Goal: Information Seeking & Learning: Learn about a topic

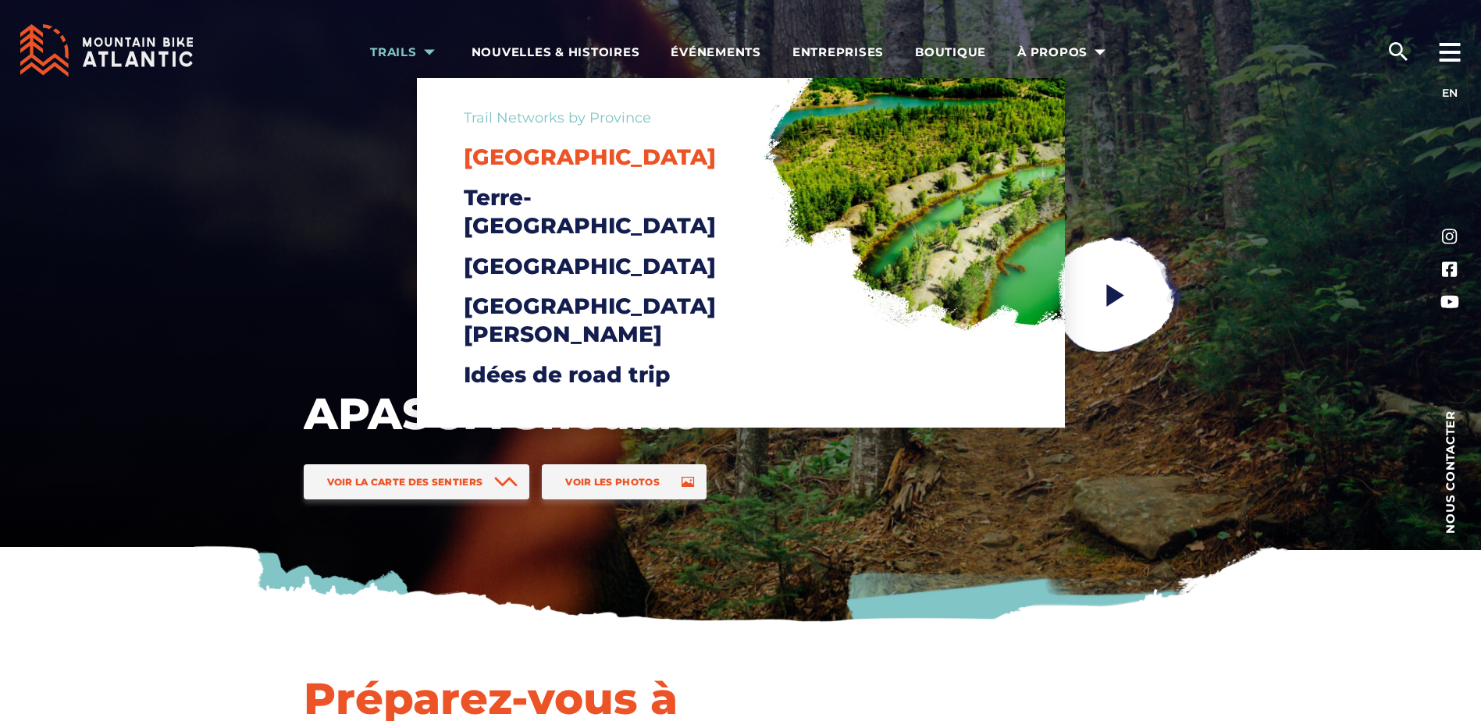
click at [546, 155] on span "[GEOGRAPHIC_DATA]" at bounding box center [590, 157] width 252 height 27
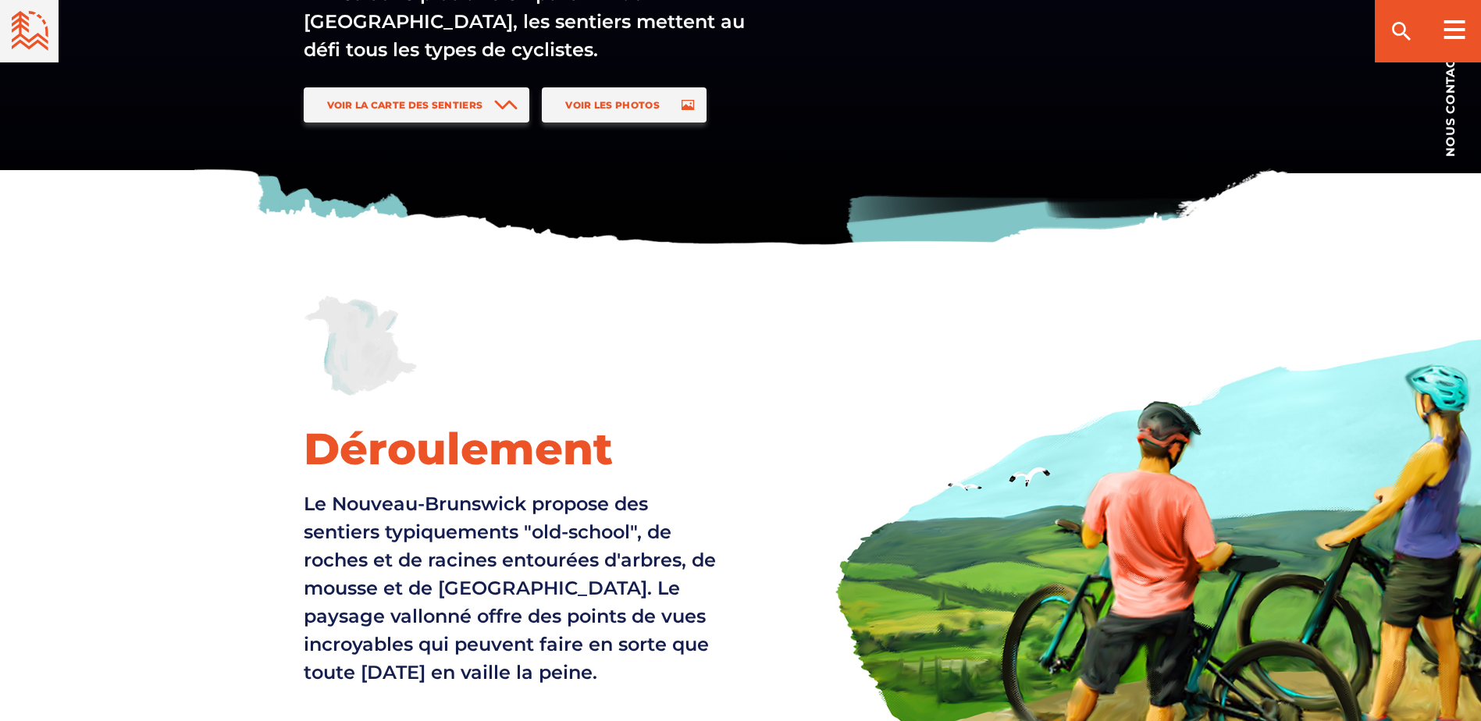
scroll to position [156, 0]
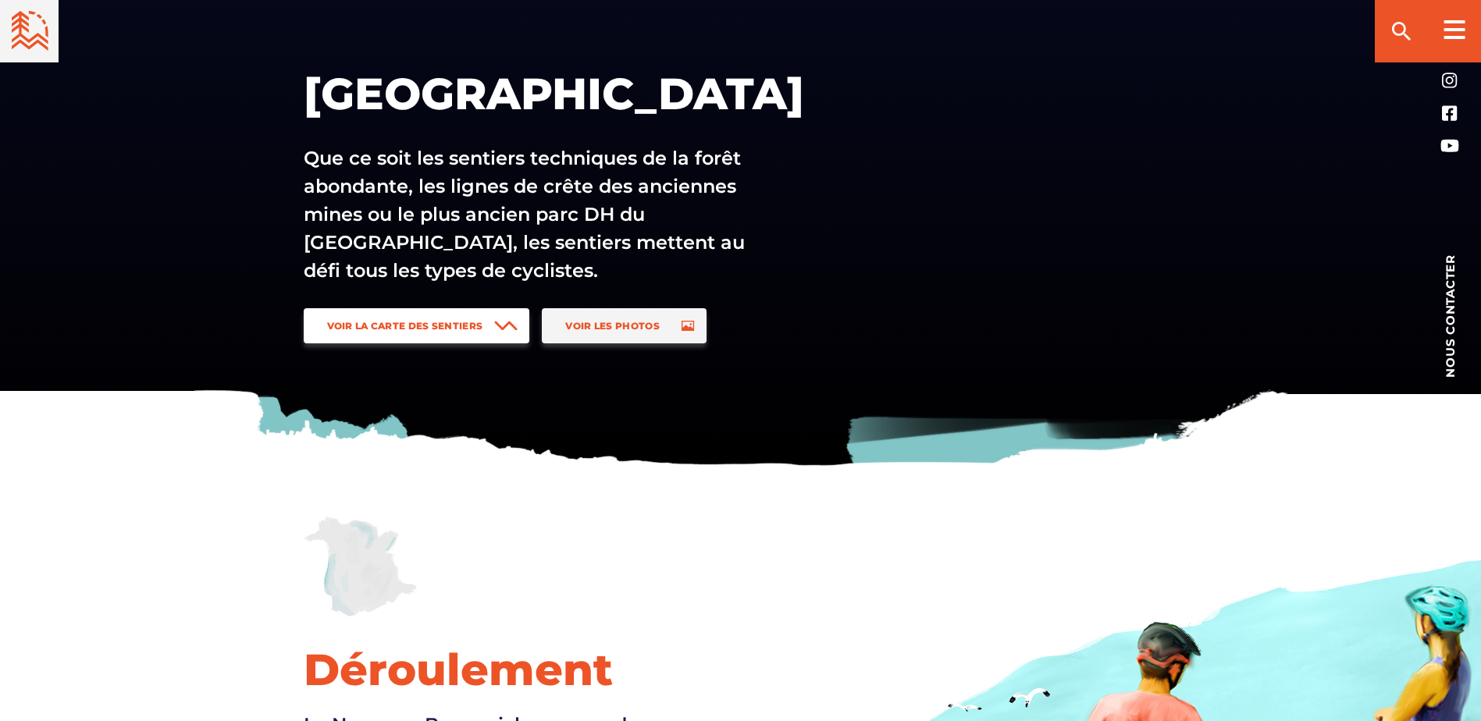
click at [470, 324] on span "Voir la carte des sentiers" at bounding box center [405, 326] width 156 height 12
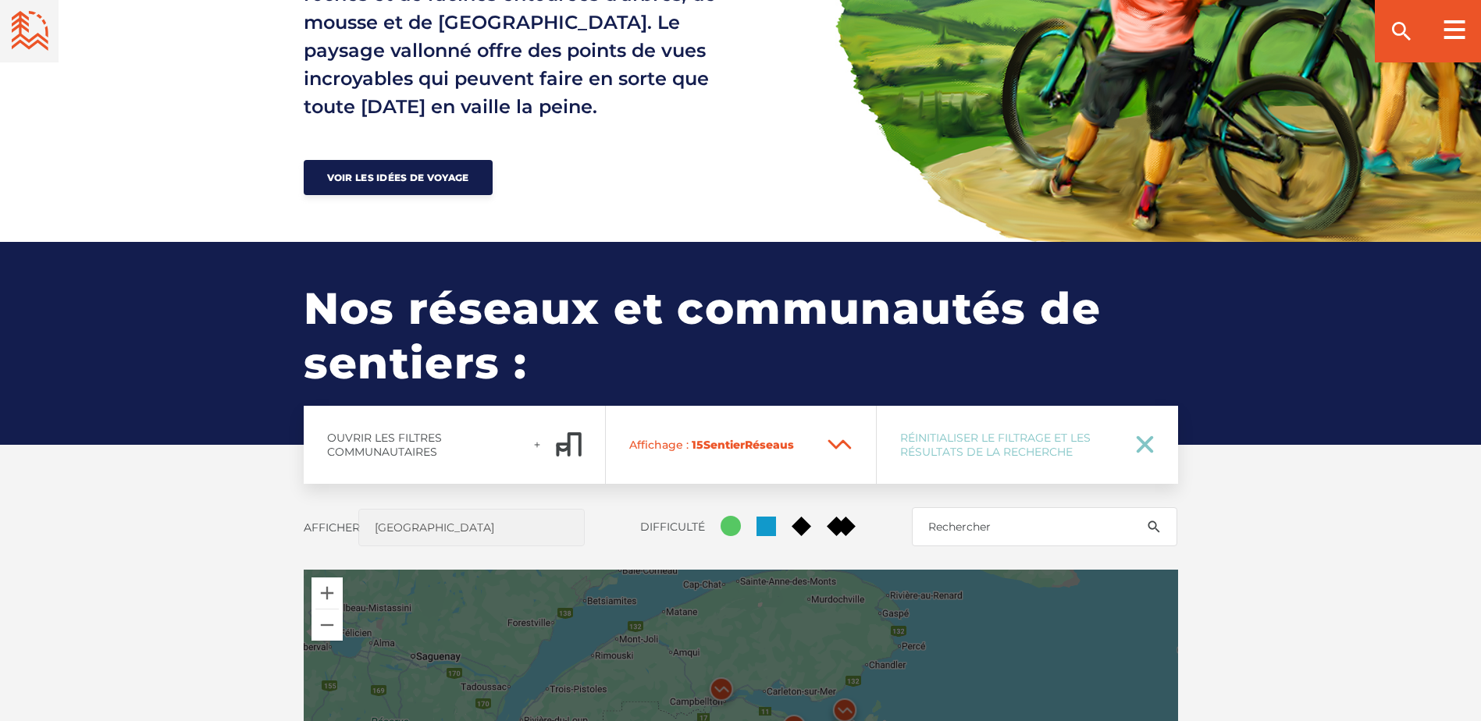
scroll to position [1185, 0]
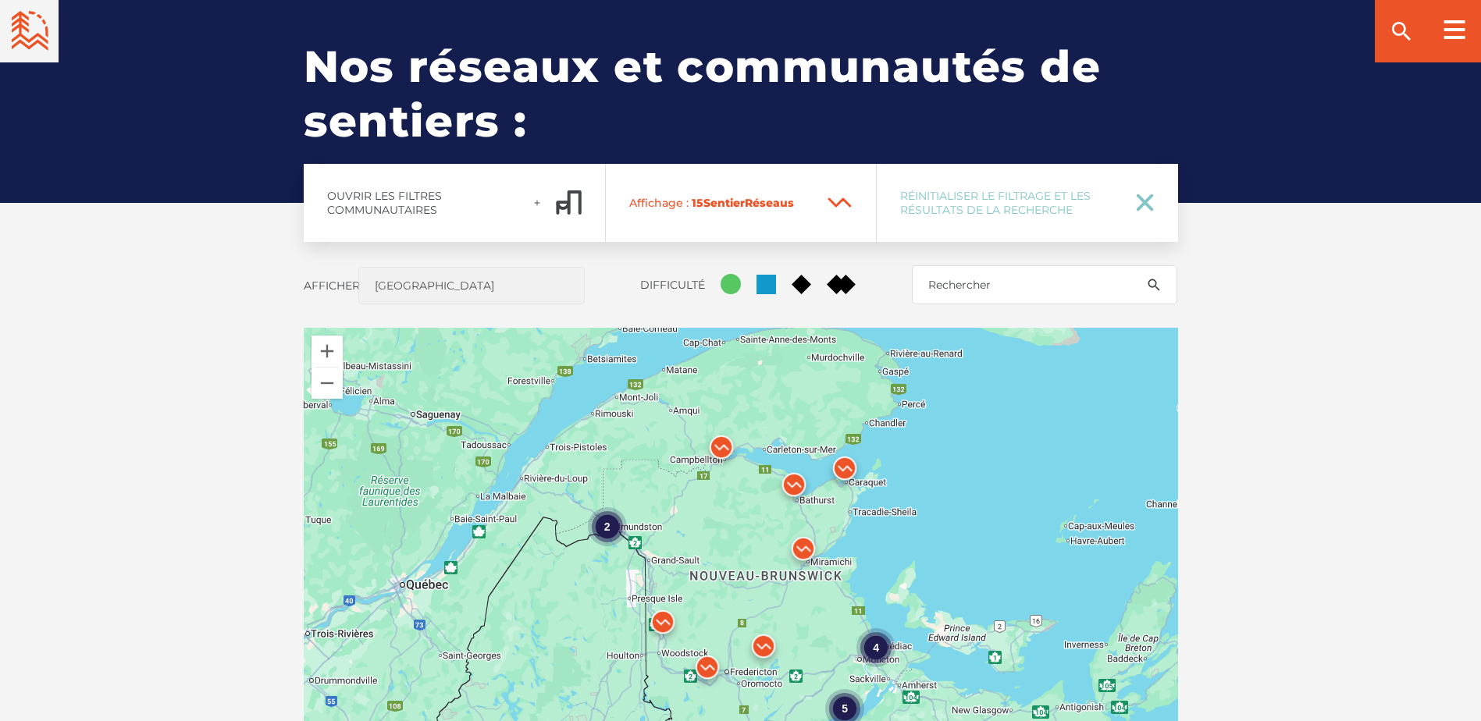
click at [829, 532] on div "4 2 5 2" at bounding box center [741, 601] width 874 height 546
click at [853, 517] on div "4 2 5 2" at bounding box center [741, 601] width 874 height 546
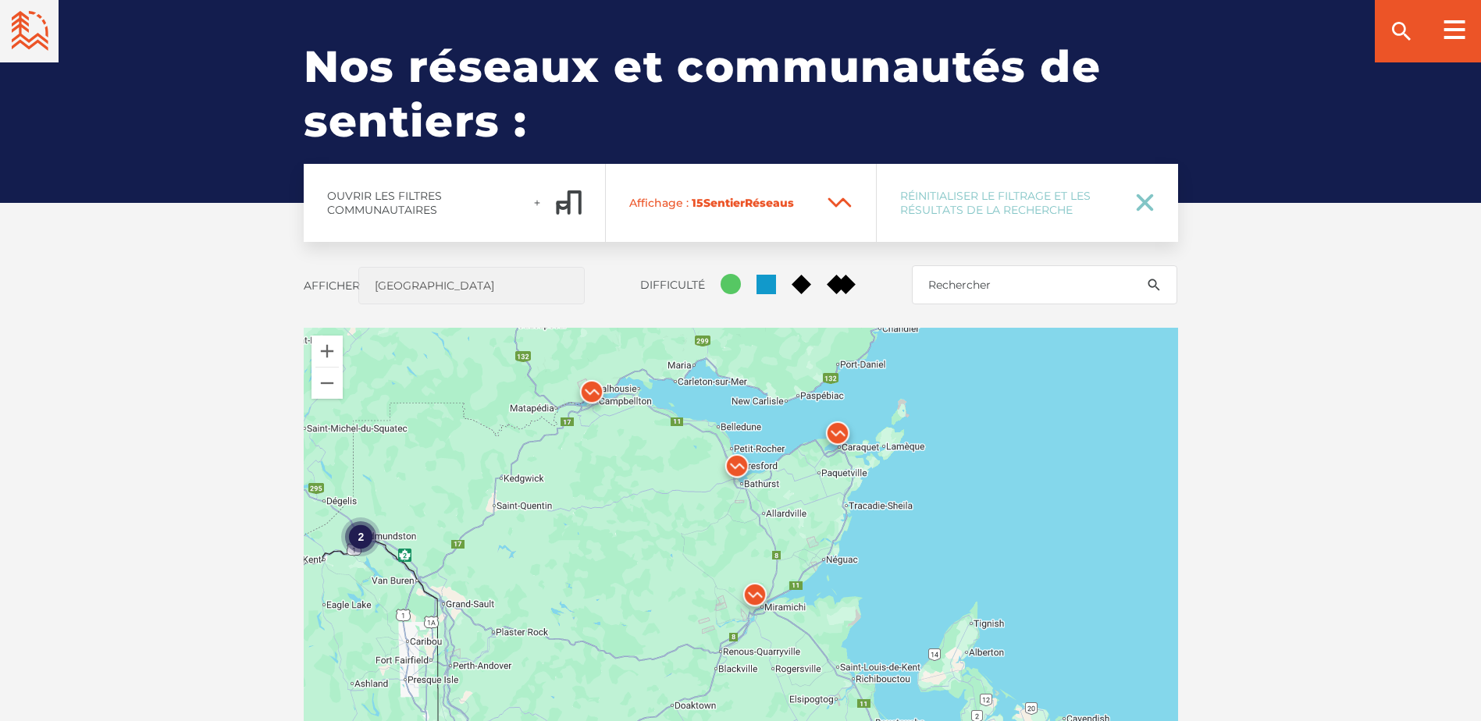
click at [842, 515] on div "2 2 2 3 2" at bounding box center [741, 601] width 874 height 546
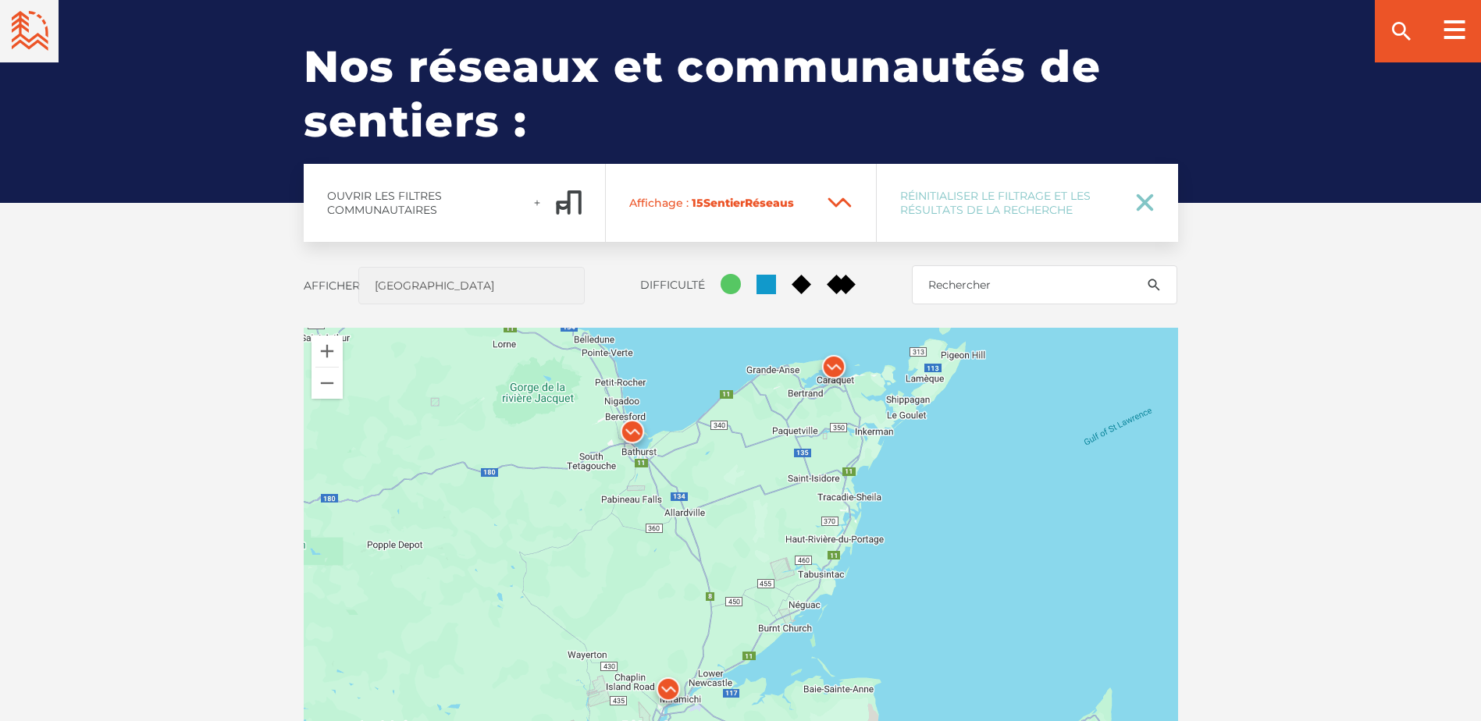
click at [842, 515] on div at bounding box center [741, 601] width 874 height 546
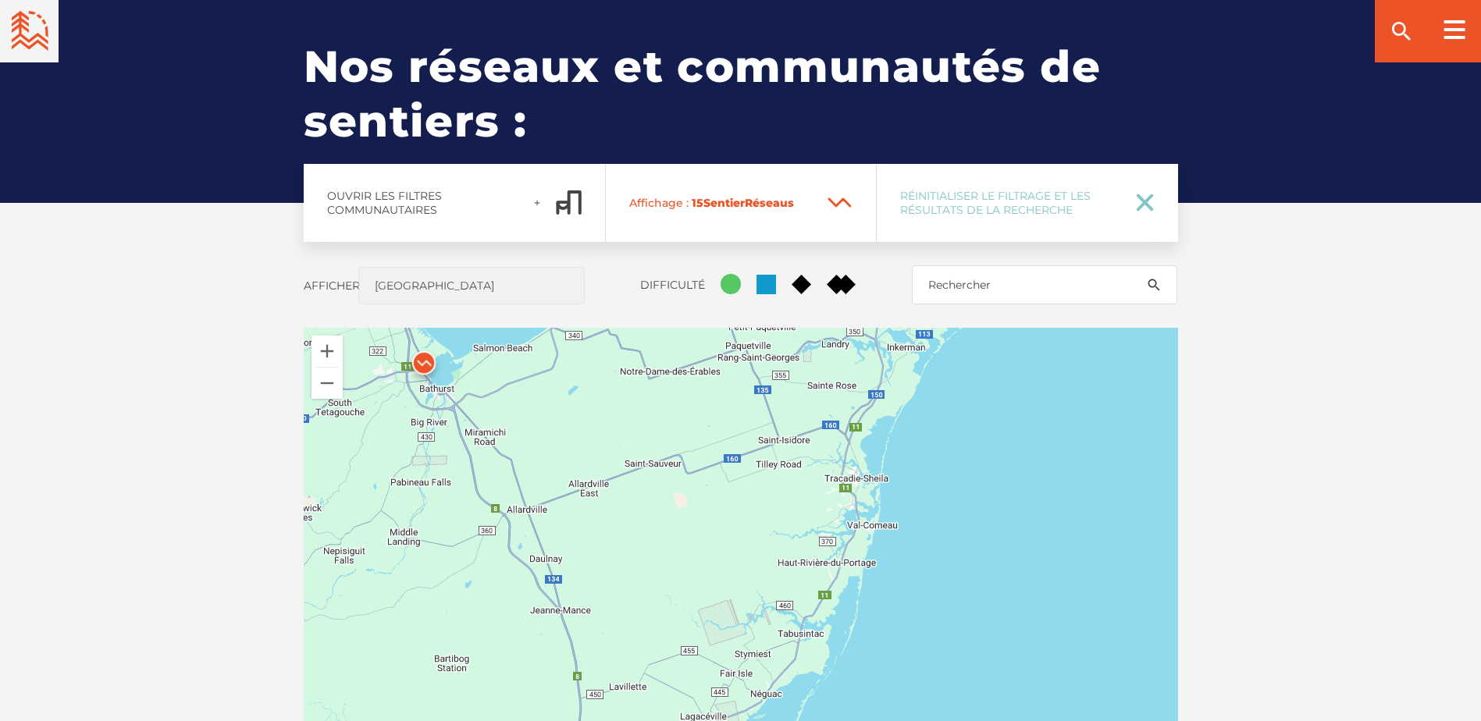
click at [420, 360] on img at bounding box center [423, 366] width 47 height 47
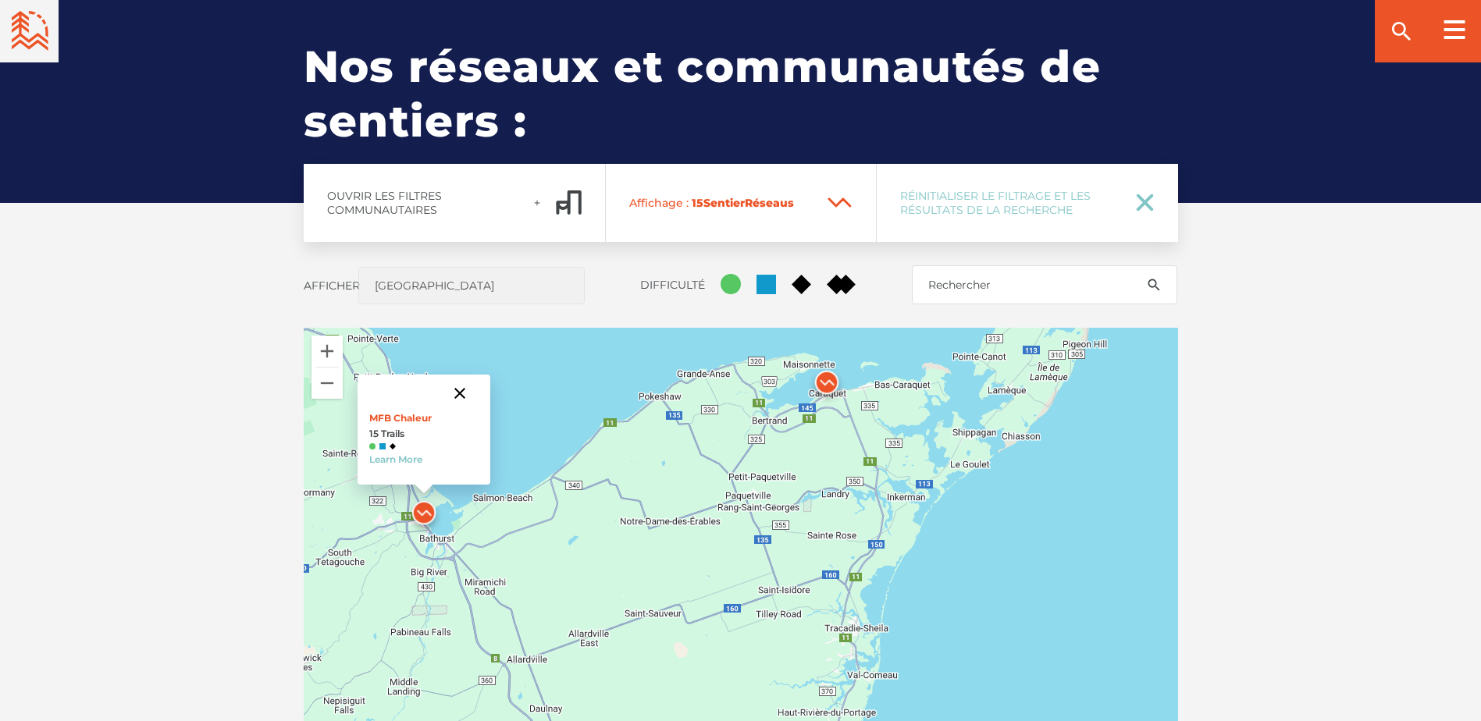
click at [461, 388] on button "Fermer" at bounding box center [459, 393] width 37 height 37
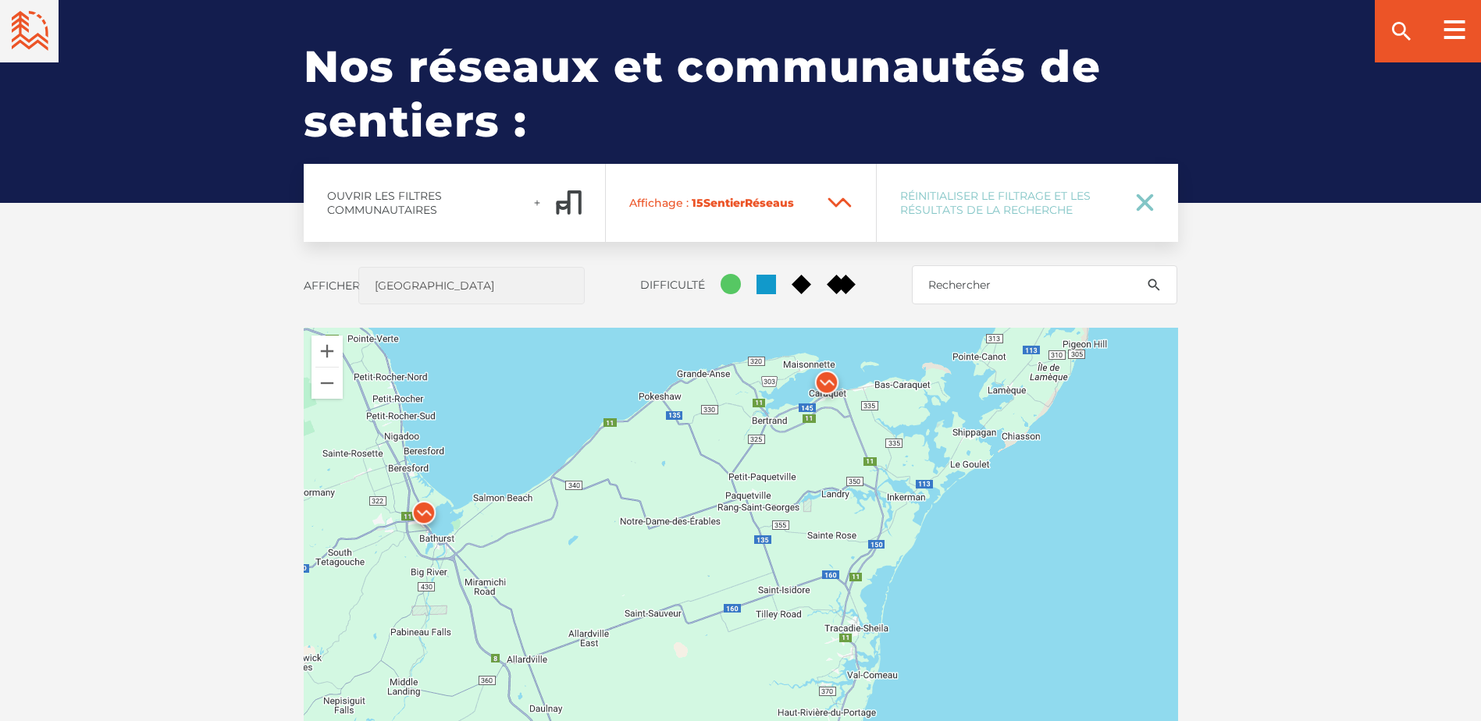
click at [224, 411] on div "Ouvrir les filtres communautaires Affichage : 15 Sentier Réseau s Réinitialiser…" at bounding box center [740, 577] width 1093 height 826
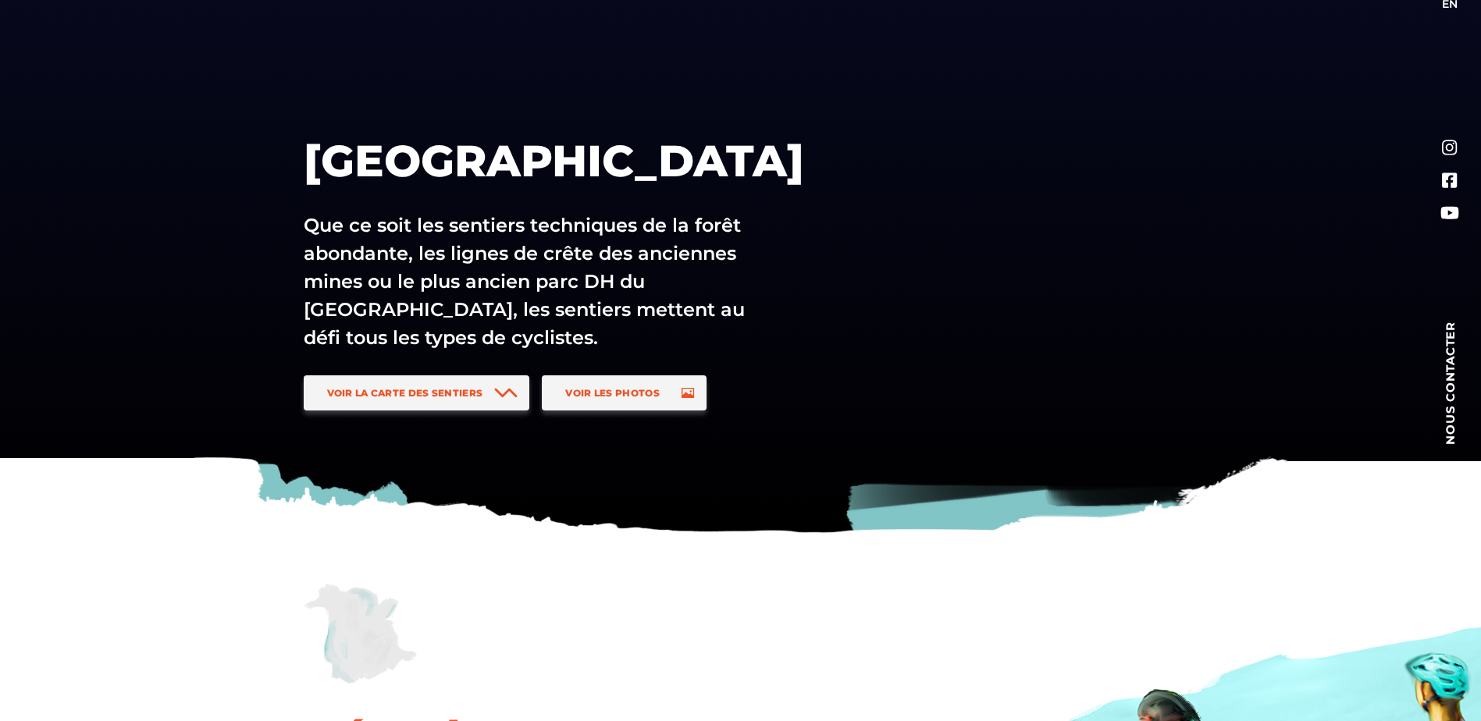
scroll to position [0, 0]
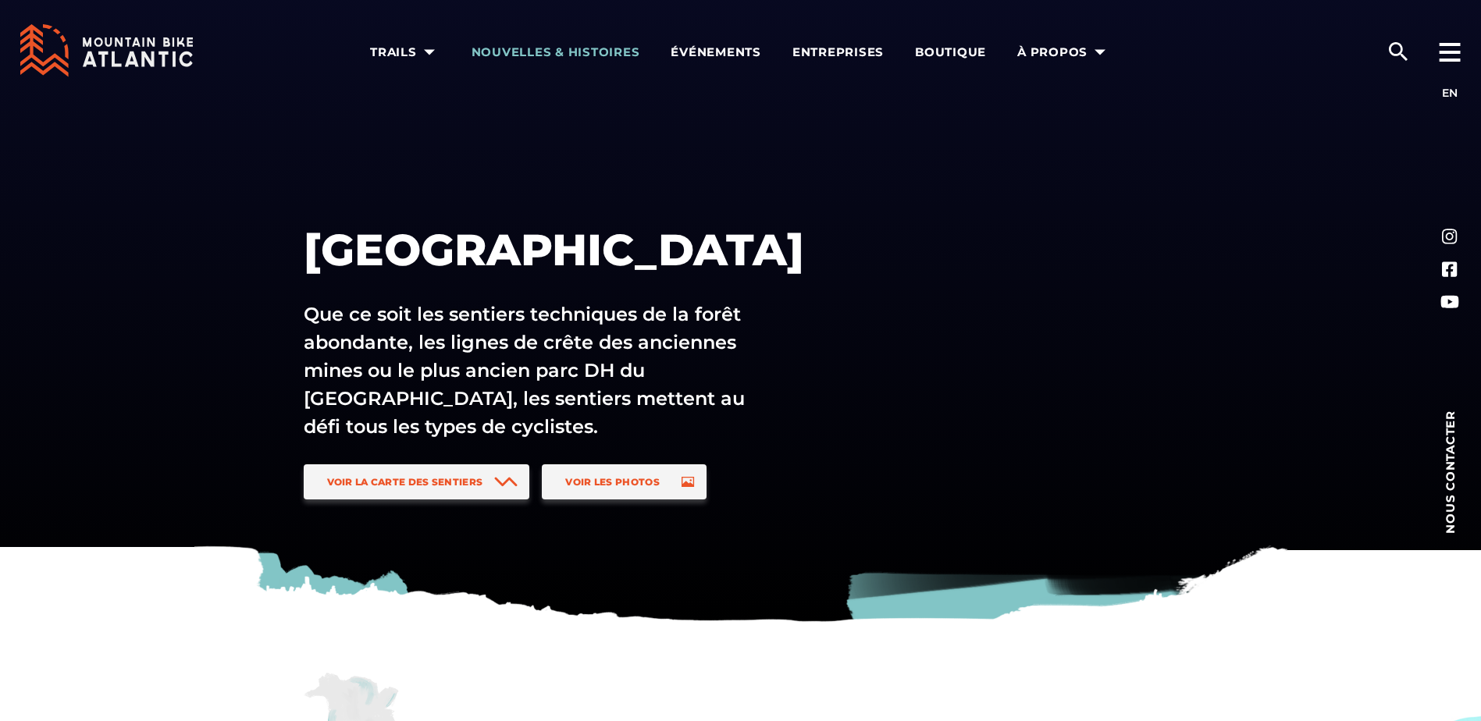
click at [542, 58] on span "Nouvelles & Histoires" at bounding box center [555, 52] width 169 height 16
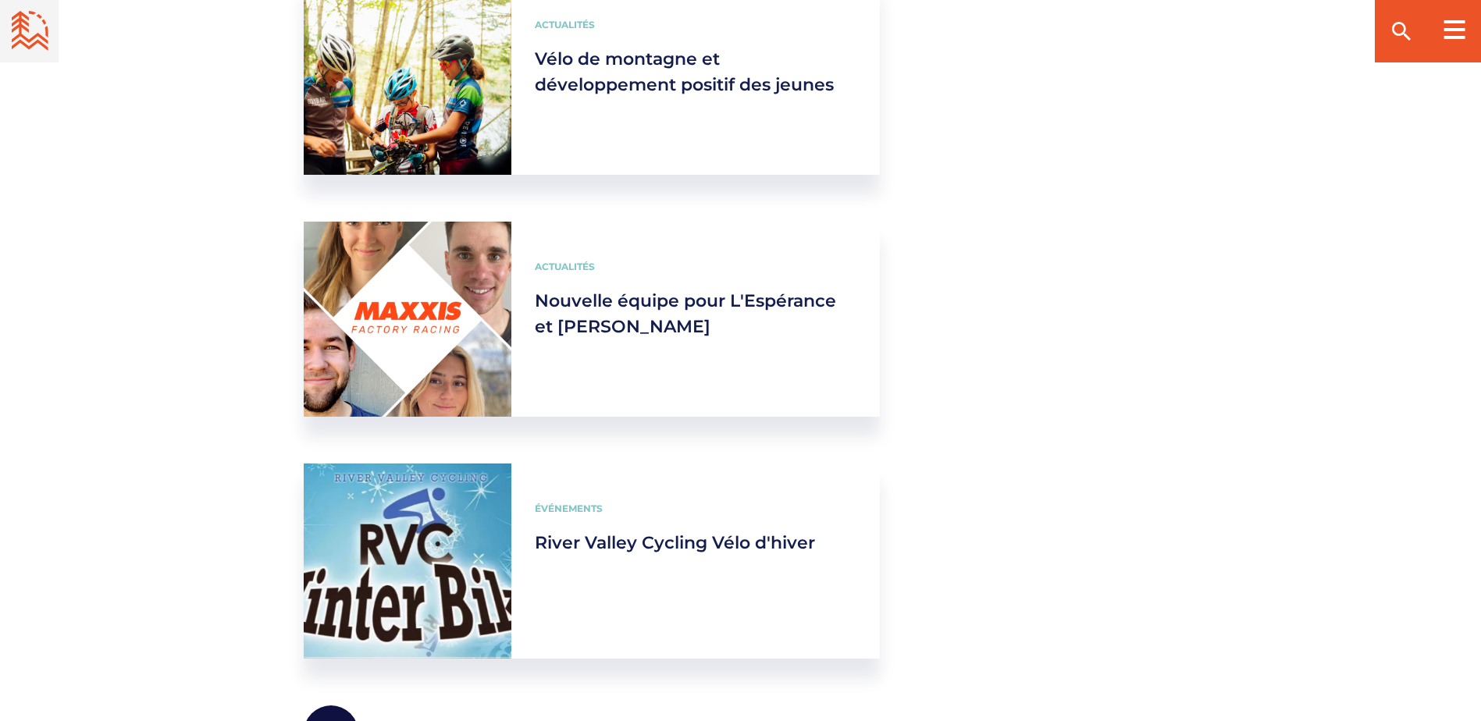
scroll to position [2420, 0]
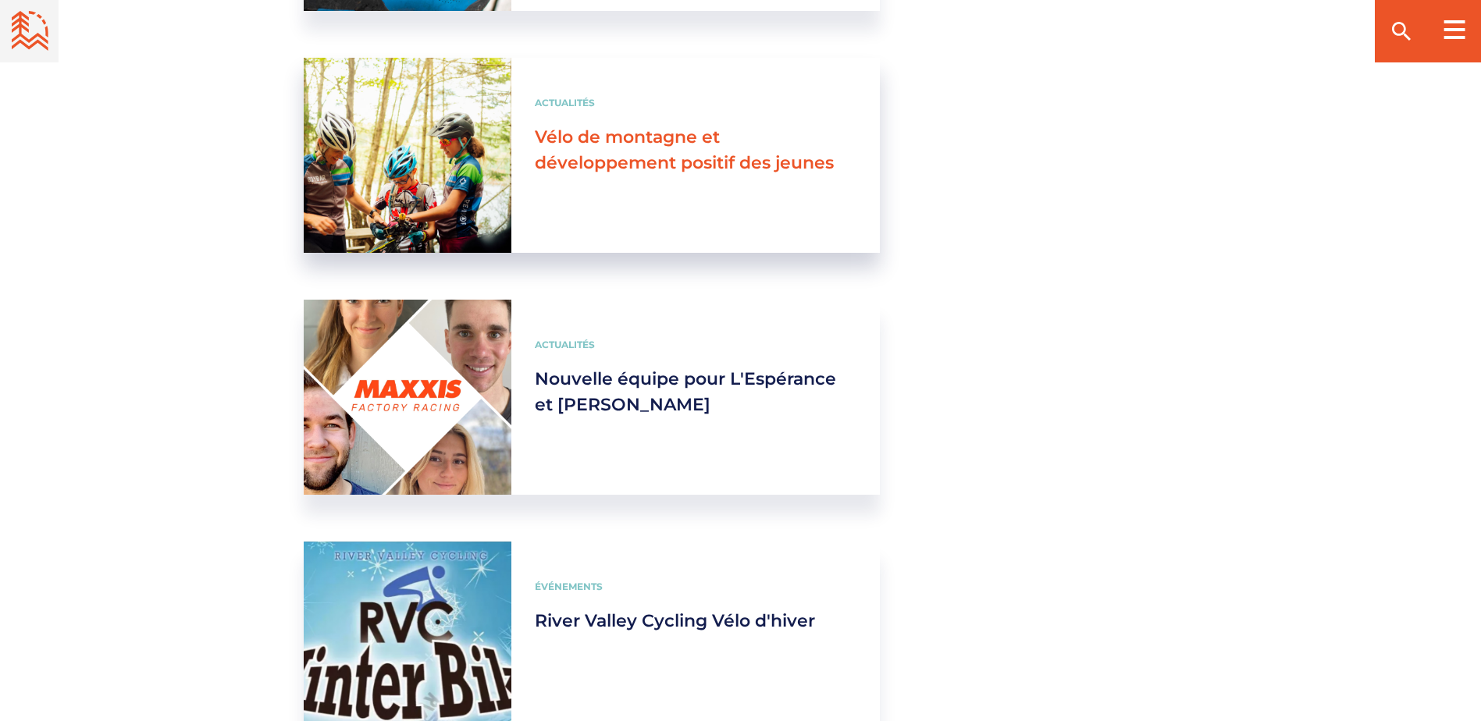
click at [685, 157] on link "Vélo de montagne et développement positif des jeunes" at bounding box center [684, 149] width 299 height 47
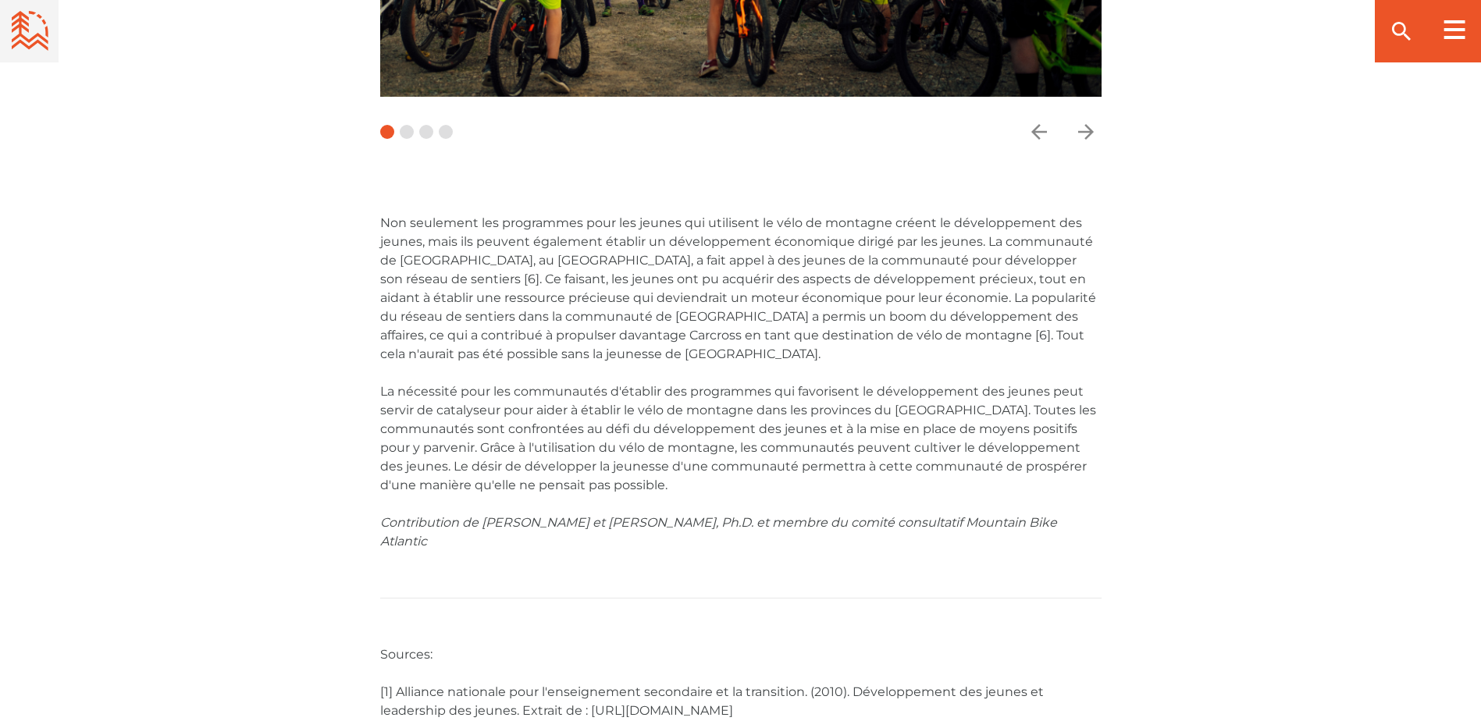
scroll to position [3590, 0]
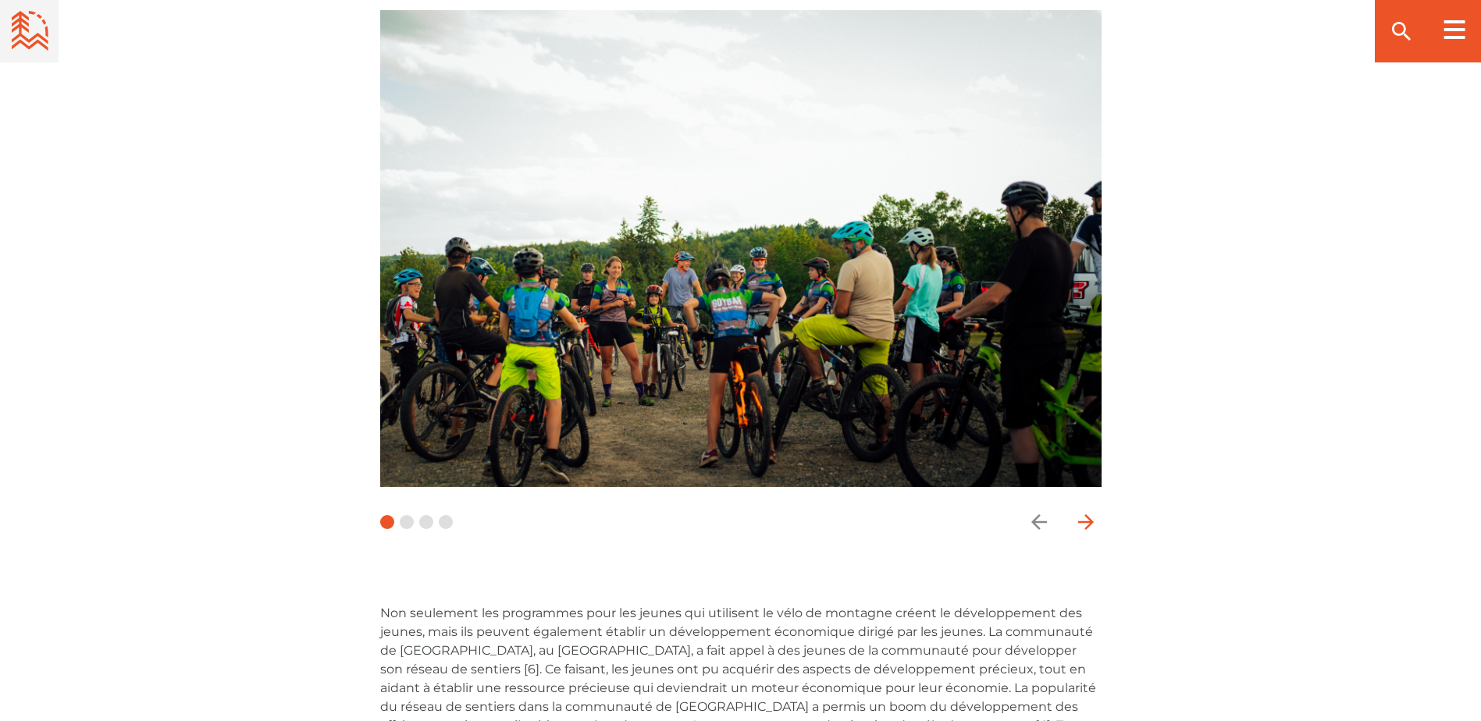
click at [1085, 513] on icon "arrow forward" at bounding box center [1085, 521] width 23 height 23
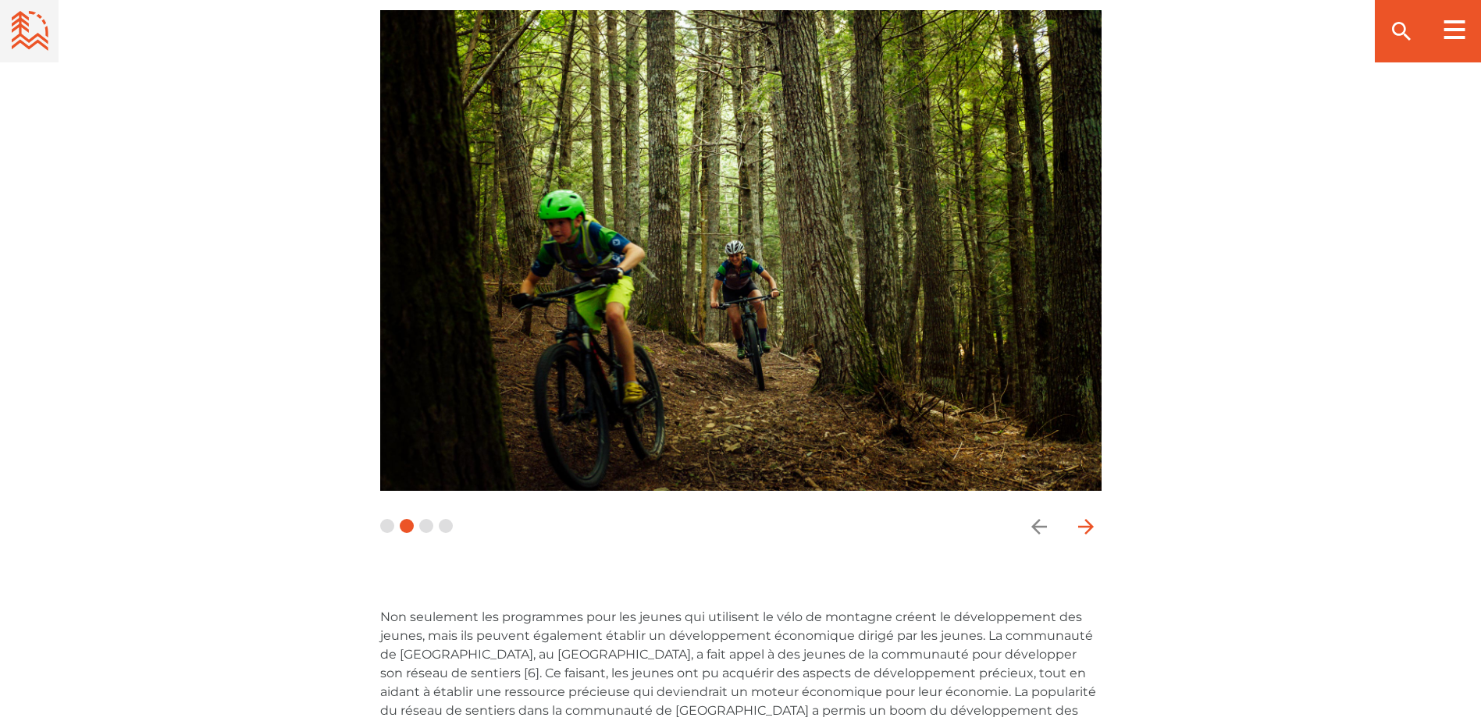
click at [1083, 525] on icon "arrow forward" at bounding box center [1085, 526] width 23 height 23
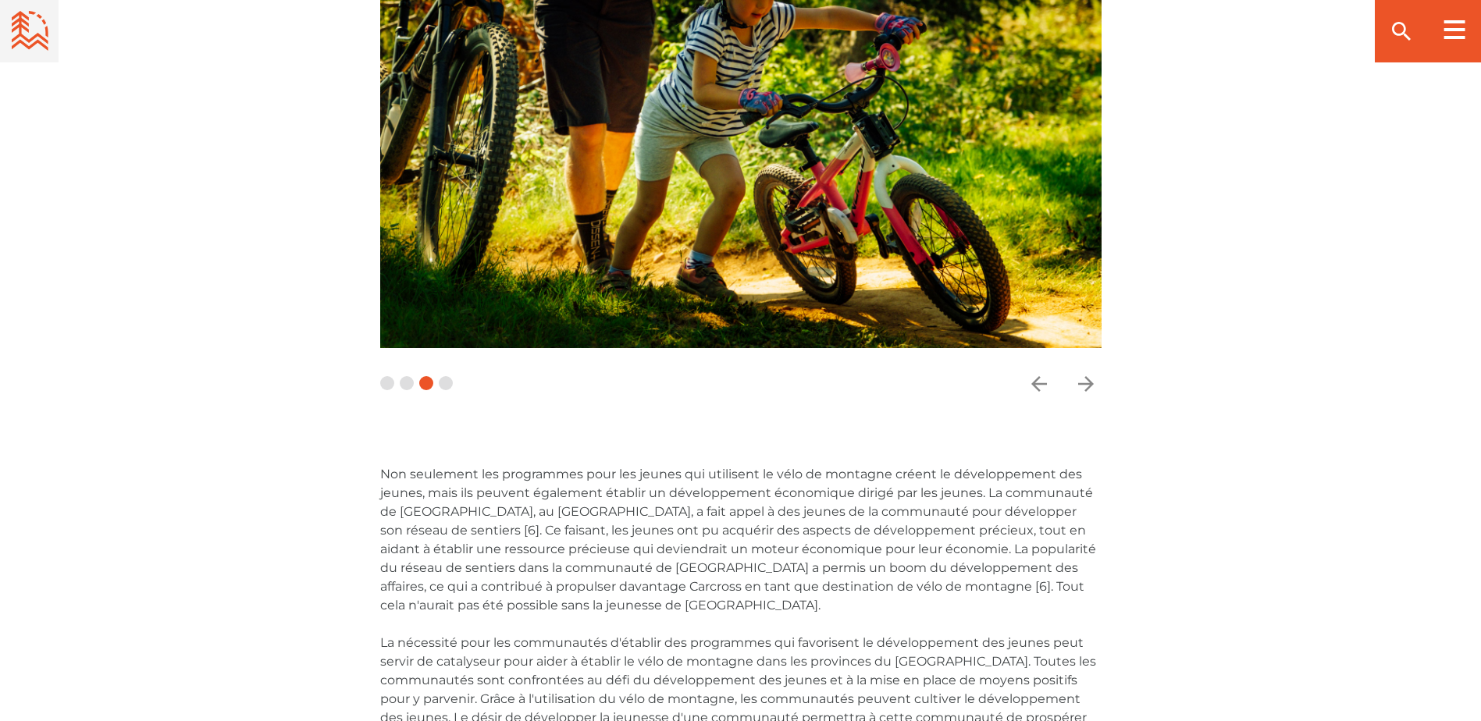
scroll to position [3747, 0]
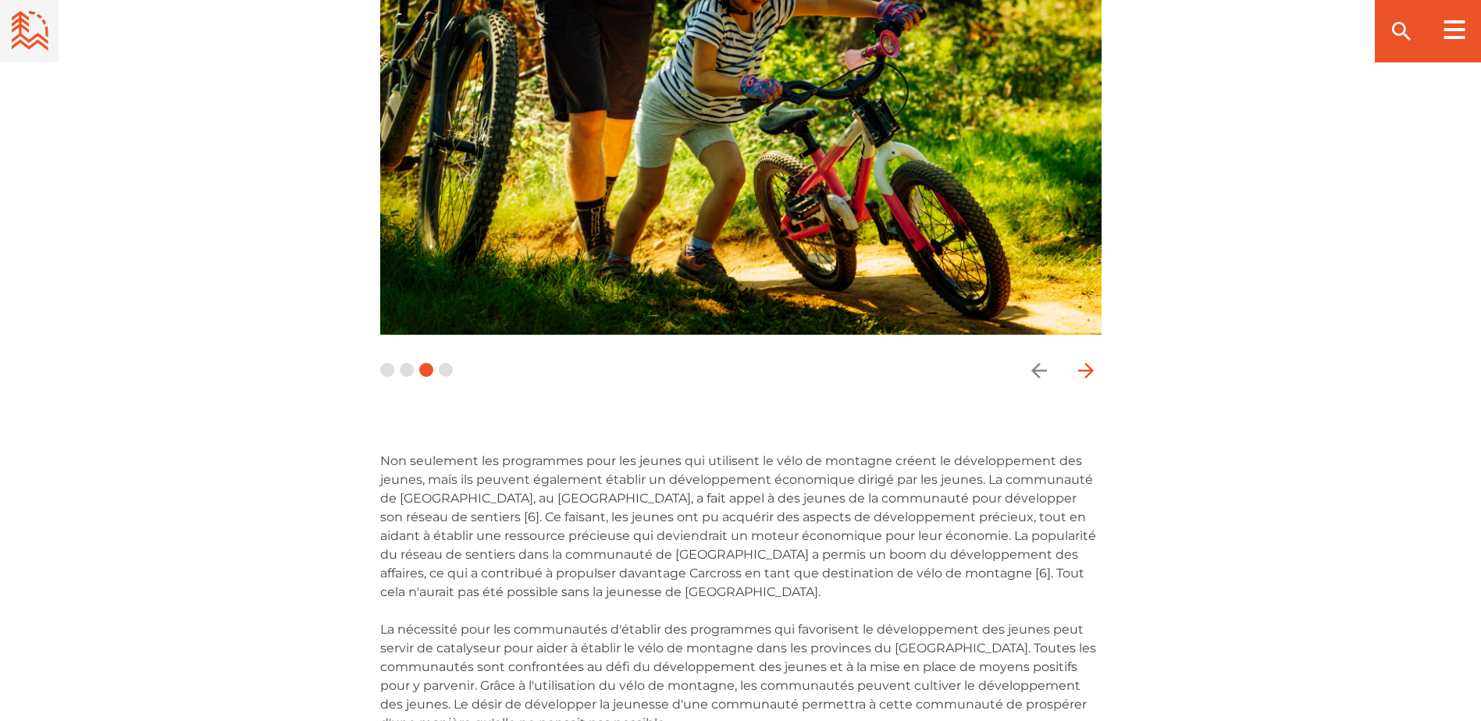
click at [1082, 365] on icon "arrow forward" at bounding box center [1085, 370] width 23 height 23
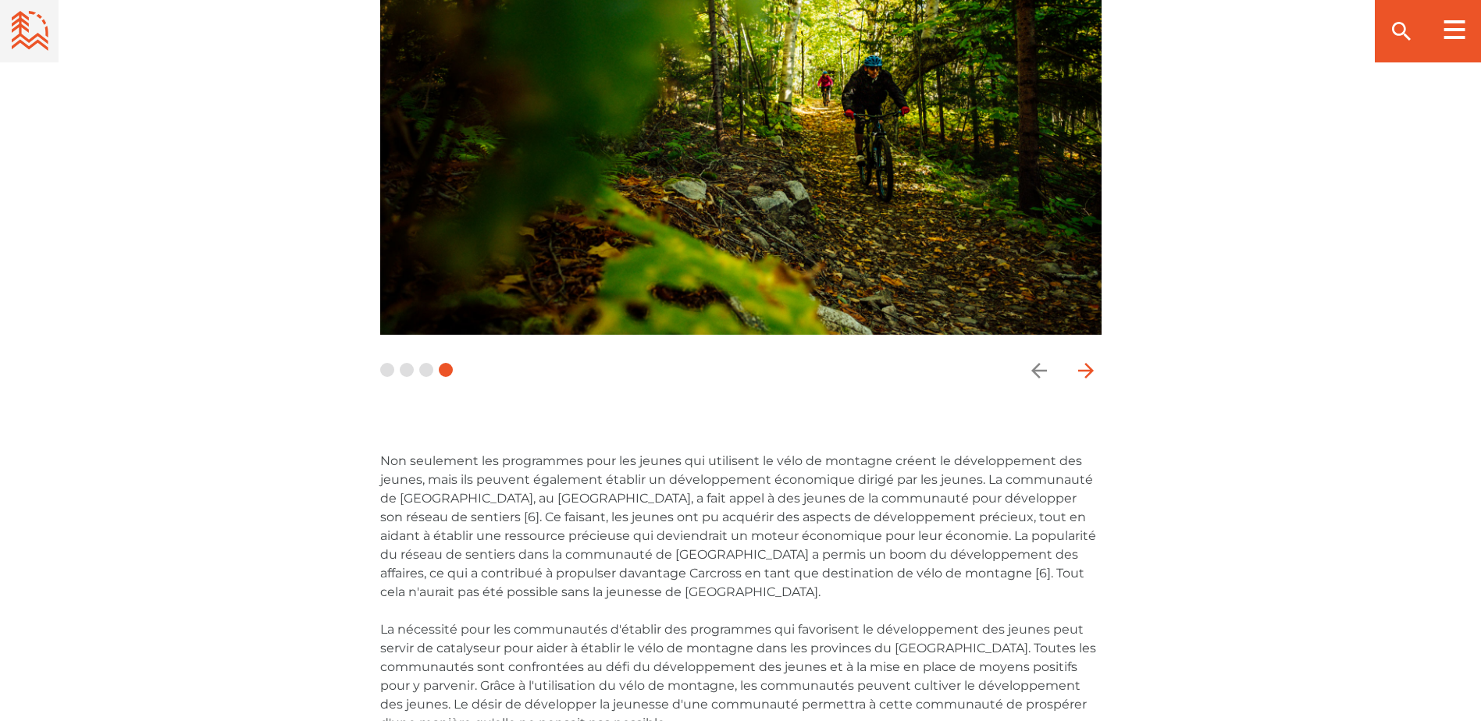
click at [1096, 371] on icon "arrow forward" at bounding box center [1085, 370] width 23 height 23
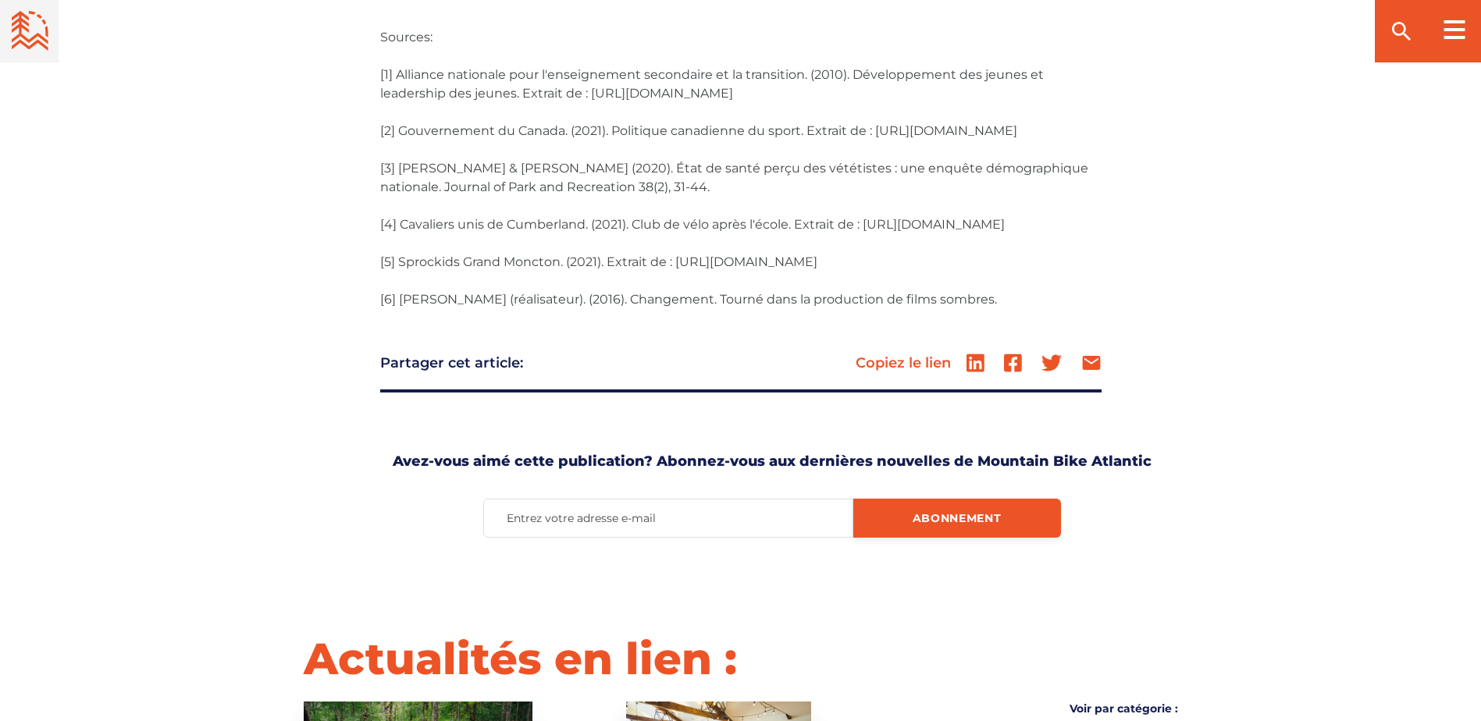
scroll to position [4371, 0]
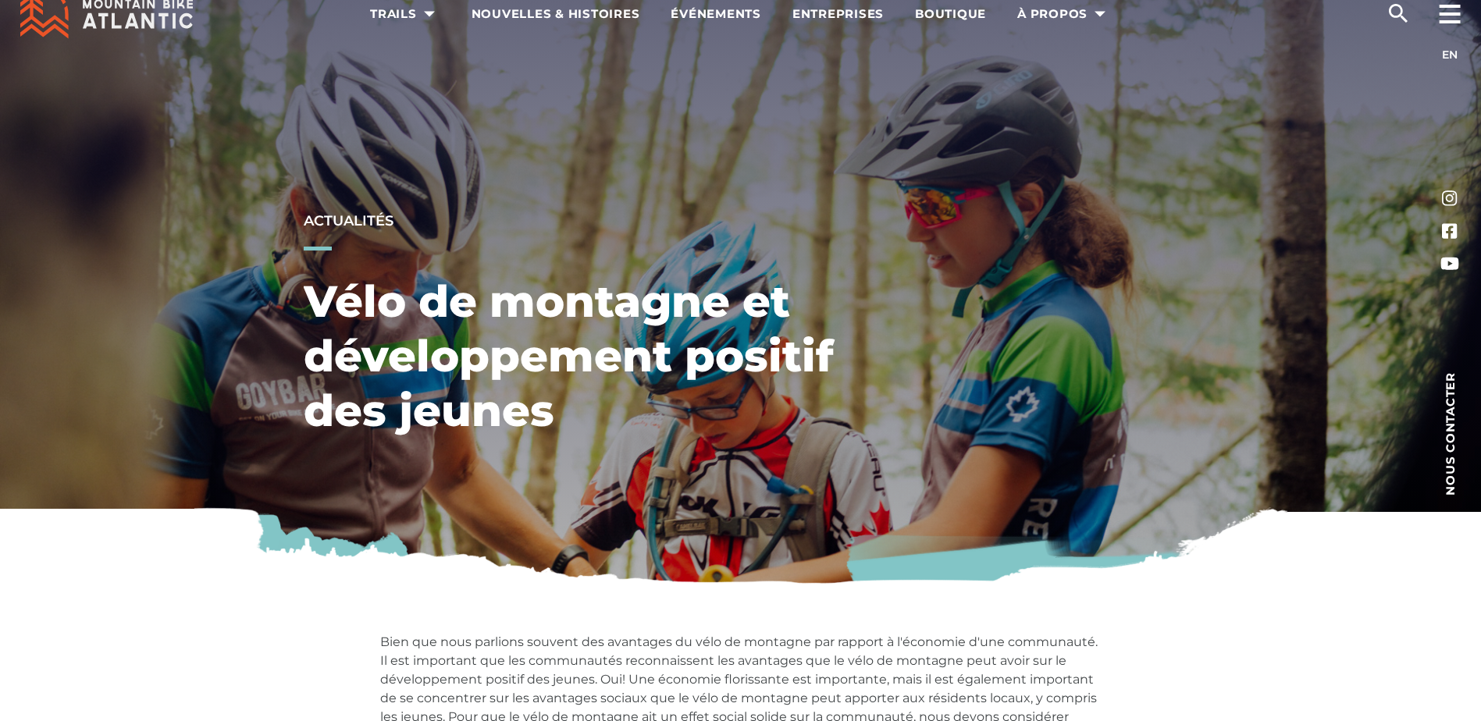
scroll to position [0, 0]
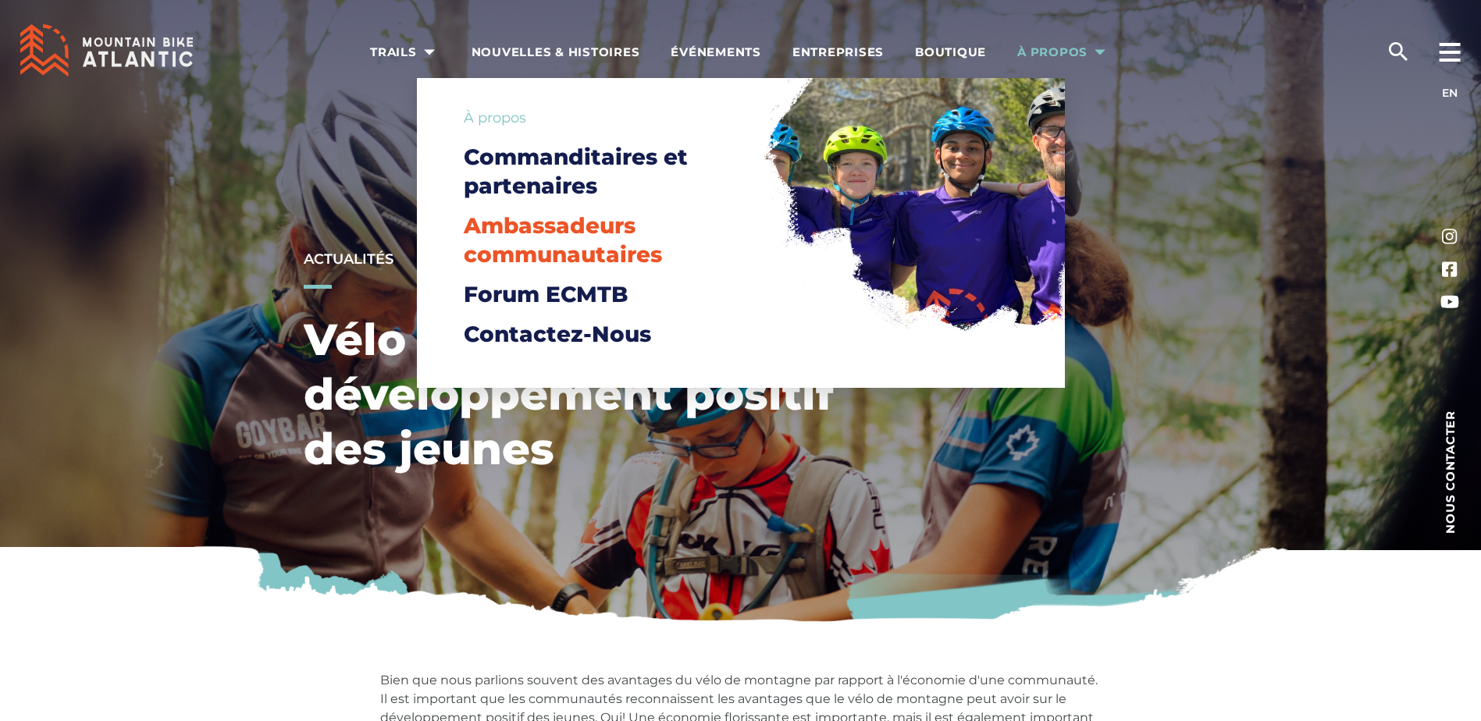
click at [622, 254] on span "Ambassadeurs communautaires" at bounding box center [563, 239] width 198 height 55
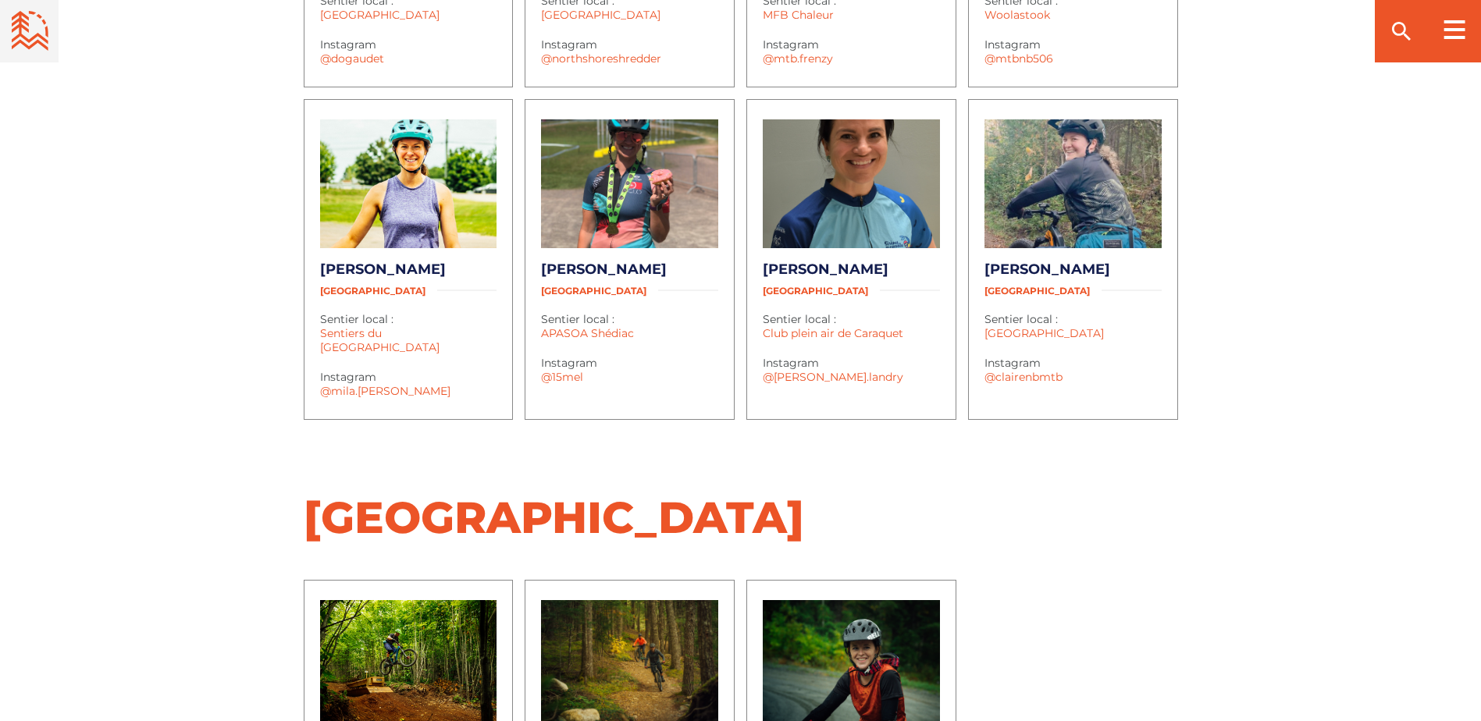
scroll to position [1093, 0]
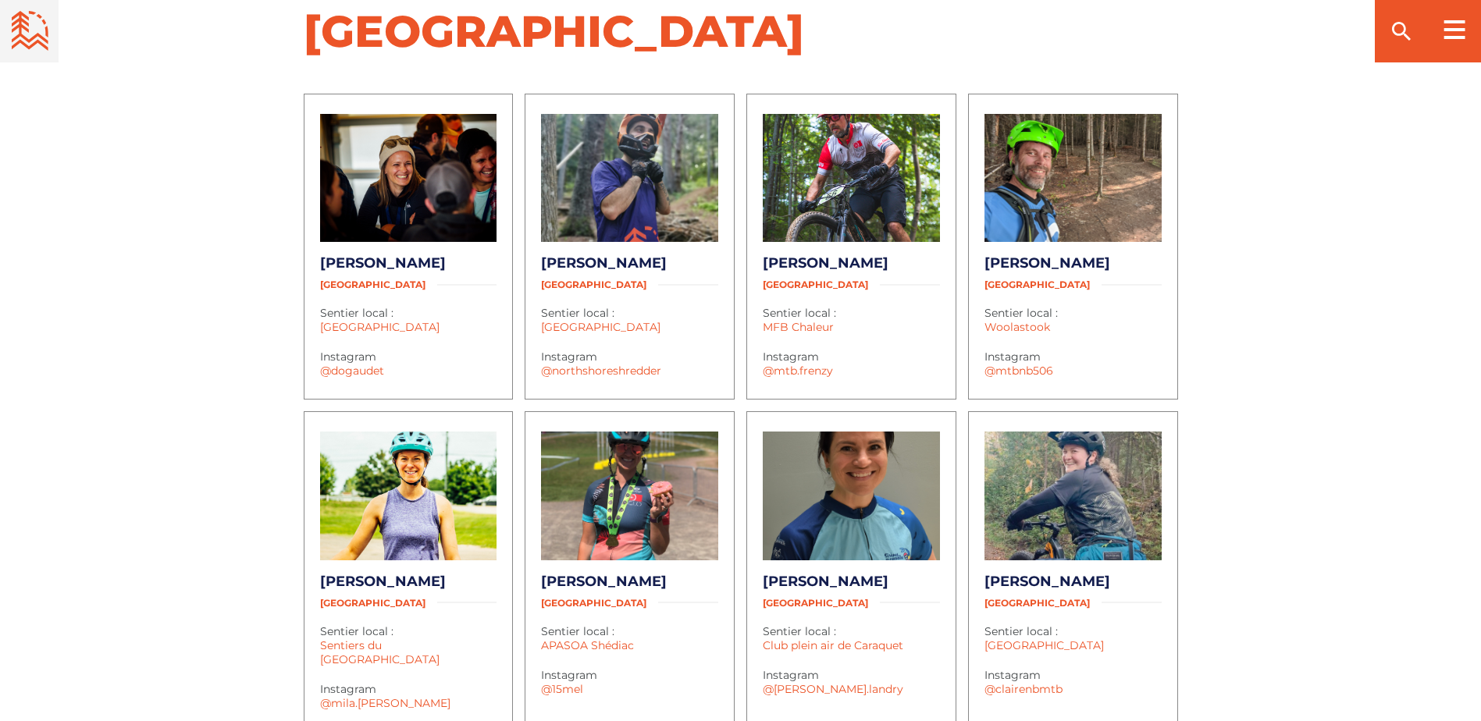
click at [612, 468] on img at bounding box center [629, 496] width 177 height 128
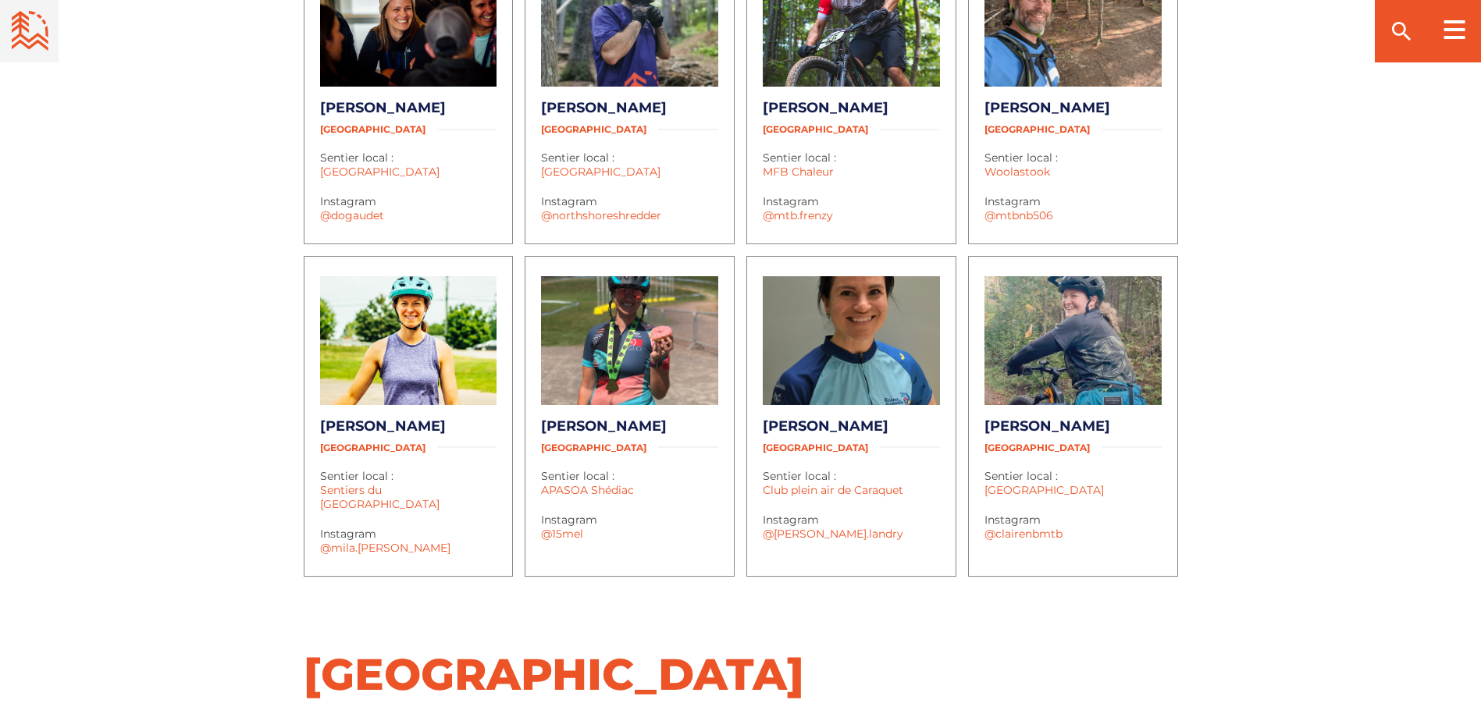
scroll to position [1249, 0]
click at [603, 482] on link "APASOA Shédiac" at bounding box center [587, 489] width 93 height 14
